Goal: Check status: Check status

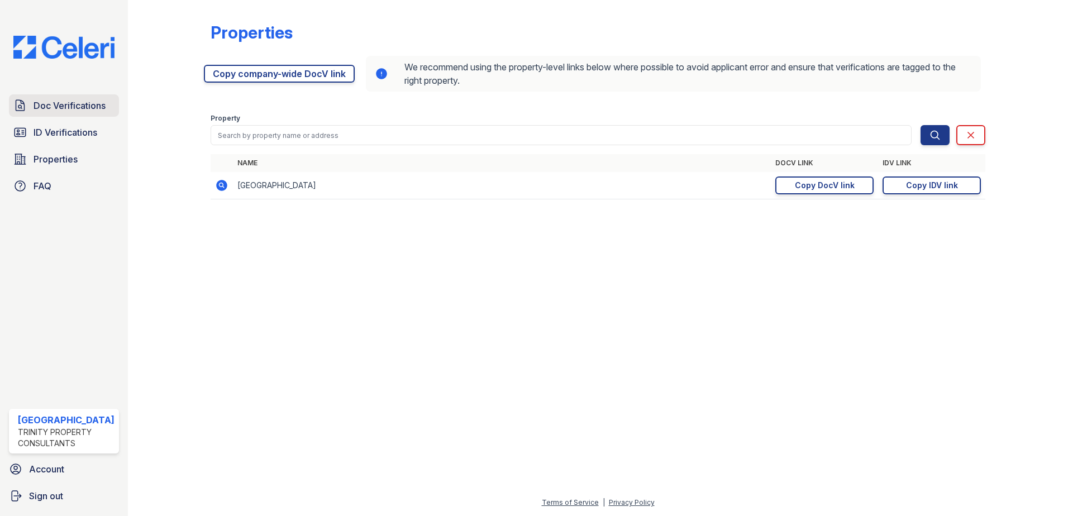
click at [59, 107] on span "Doc Verifications" at bounding box center [70, 105] width 72 height 13
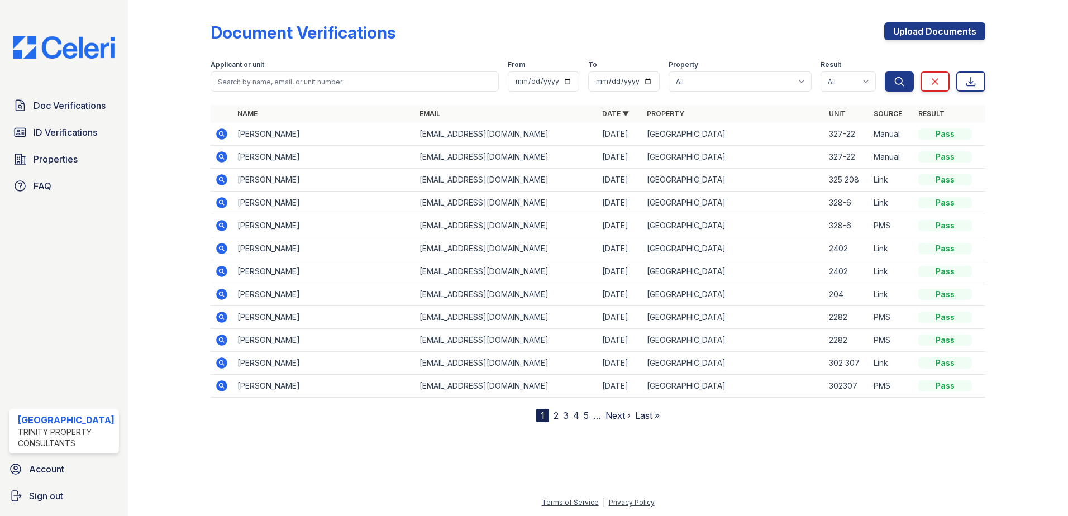
click at [173, 93] on div at bounding box center [178, 213] width 65 height 418
click at [86, 107] on span "Doc Verifications" at bounding box center [70, 105] width 72 height 13
click at [46, 127] on span "ID Verifications" at bounding box center [66, 132] width 64 height 13
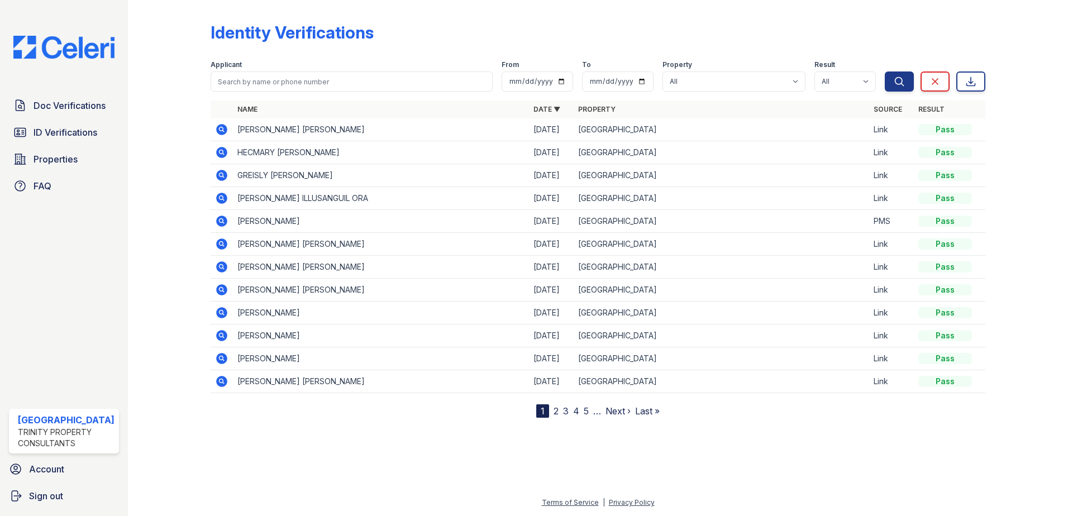
click at [216, 151] on icon at bounding box center [221, 152] width 11 height 11
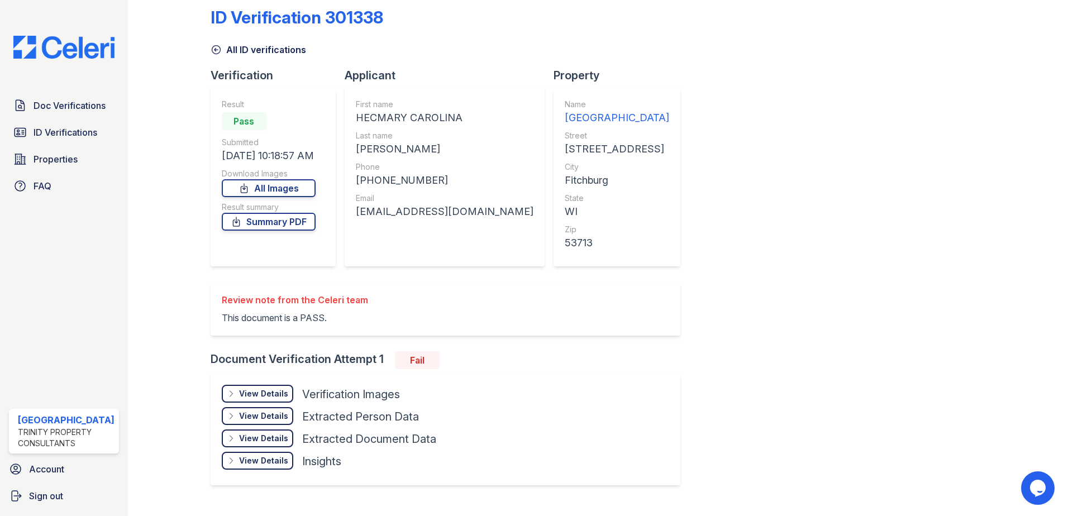
scroll to position [38, 0]
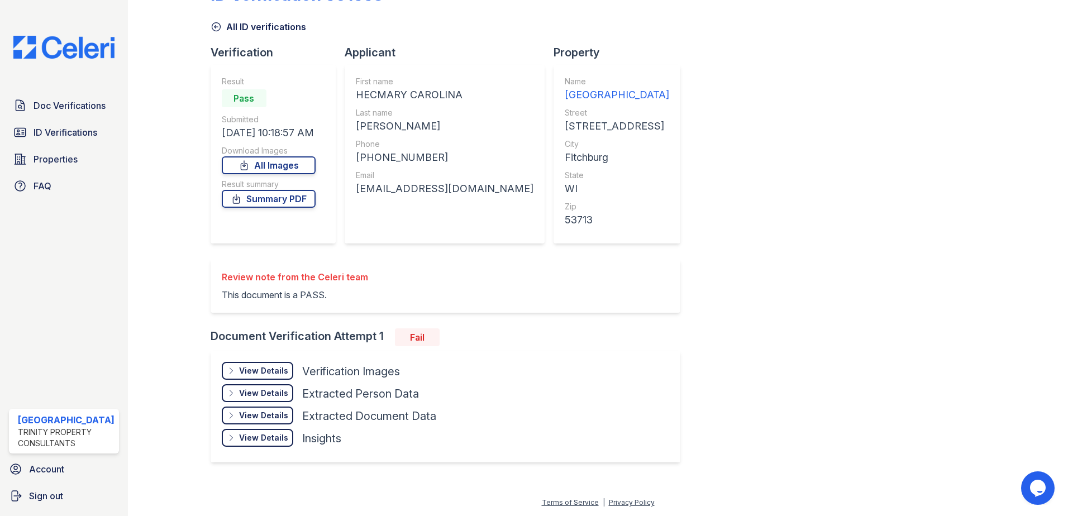
click at [275, 364] on div "View Details Details" at bounding box center [258, 371] width 72 height 18
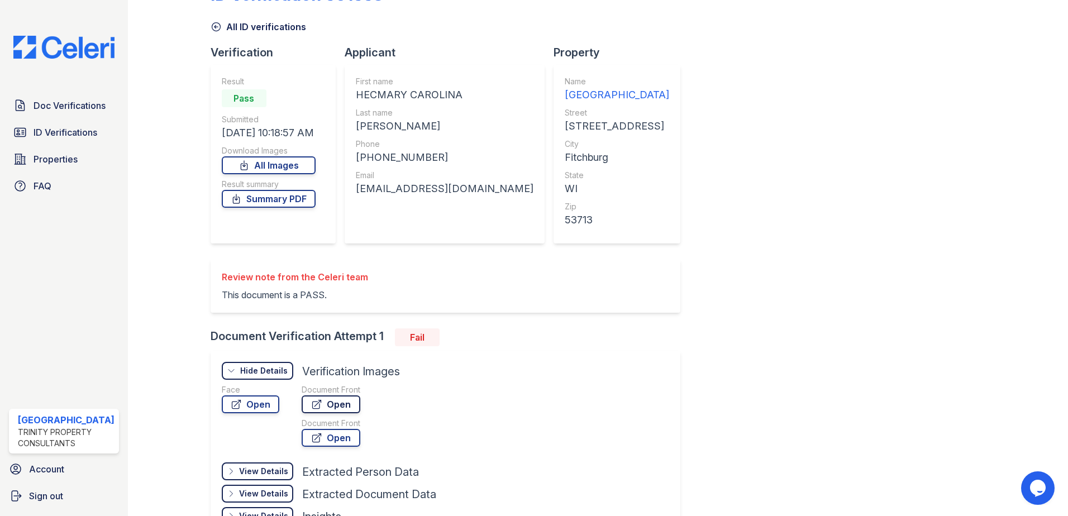
click at [321, 406] on link "Open" at bounding box center [331, 405] width 59 height 18
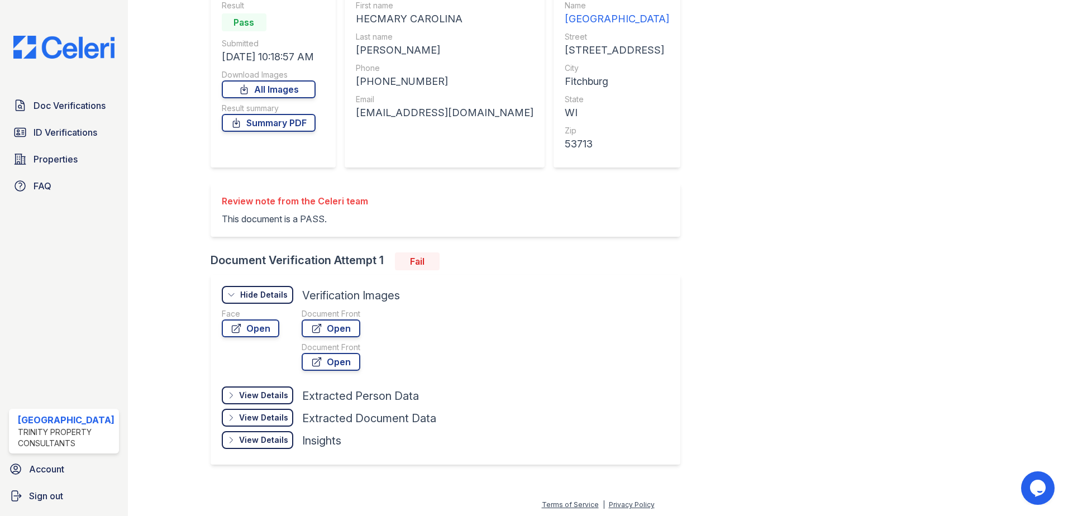
scroll to position [116, 0]
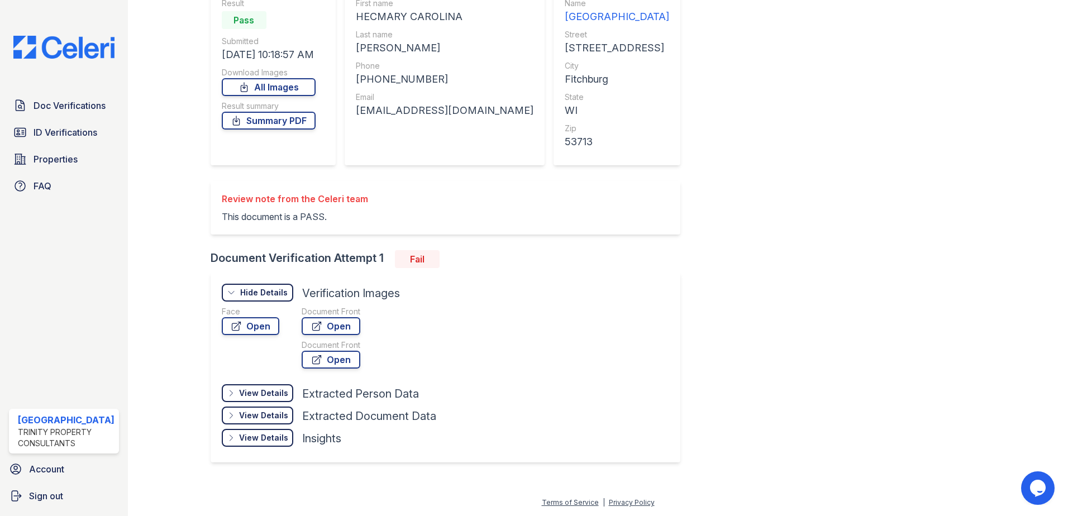
click at [343, 335] on div "Document Front Open Document Front Open" at bounding box center [331, 339] width 59 height 67
click at [340, 329] on link "Open" at bounding box center [331, 326] width 59 height 18
click at [332, 364] on link "Open" at bounding box center [331, 360] width 59 height 18
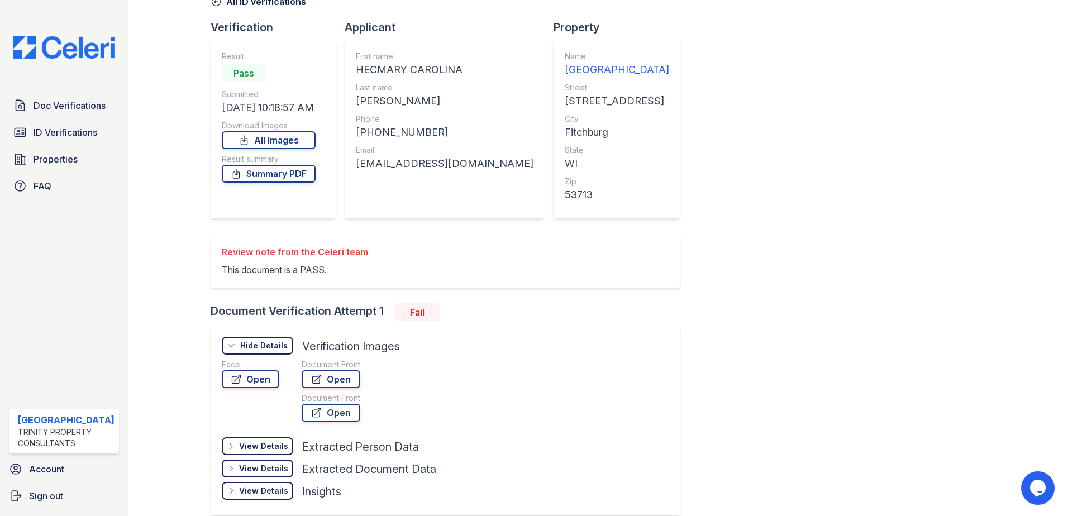
scroll to position [0, 0]
